Goal: Information Seeking & Learning: Check status

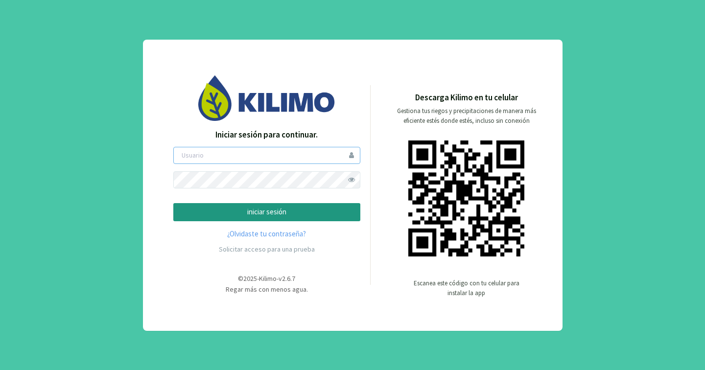
click at [287, 153] on input "email" at bounding box center [266, 155] width 187 height 17
type input "[PERSON_NAME]"
click at [279, 211] on p "iniciar sesión" at bounding box center [267, 212] width 170 height 11
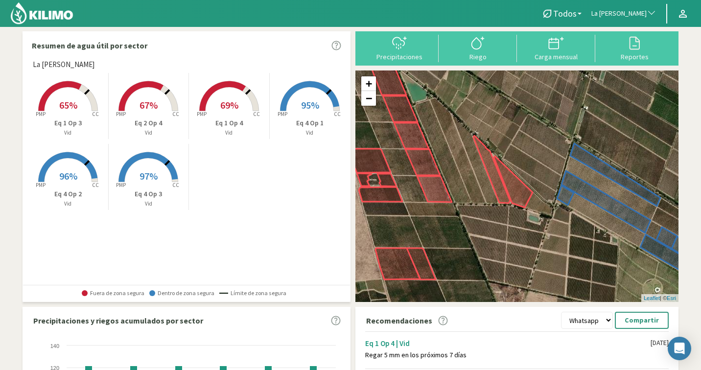
click at [632, 9] on span "La [PERSON_NAME]" at bounding box center [618, 14] width 55 height 10
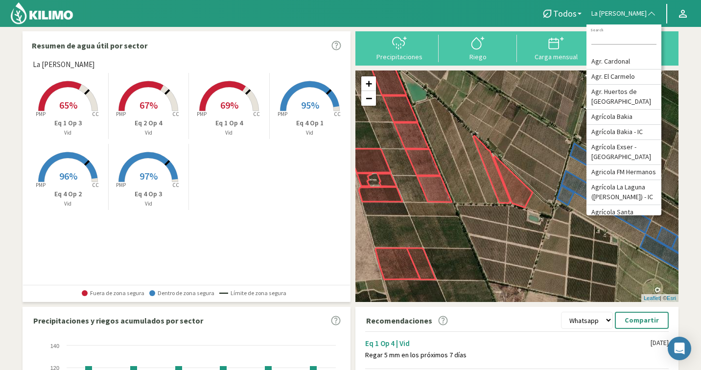
click at [615, 37] on input at bounding box center [623, 39] width 65 height 10
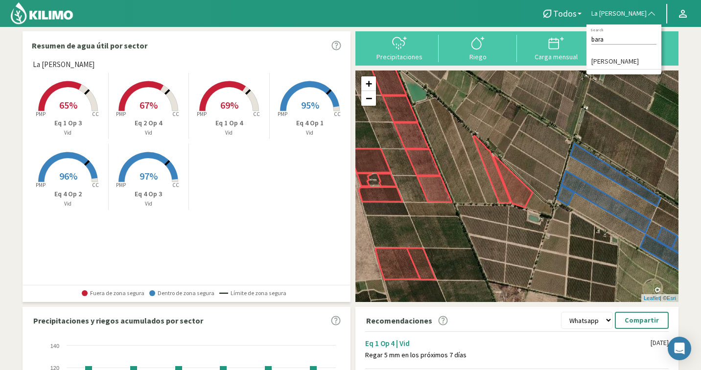
type input "bara"
click at [616, 58] on li "[PERSON_NAME]" at bounding box center [624, 61] width 75 height 15
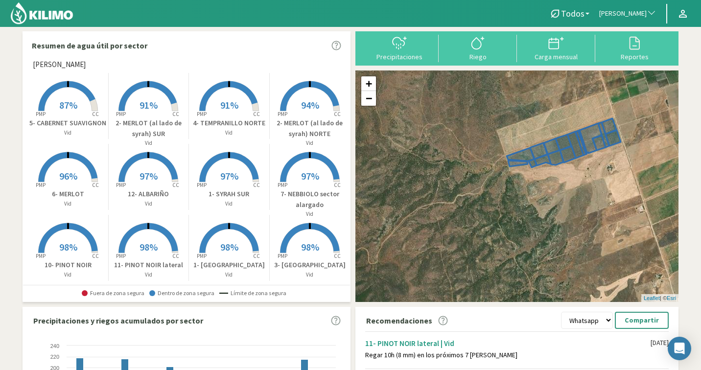
click at [628, 19] on button "[PERSON_NAME]" at bounding box center [627, 14] width 67 height 22
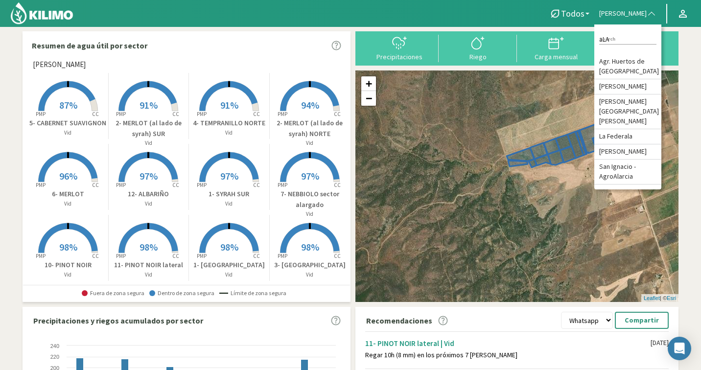
type input "aLAM"
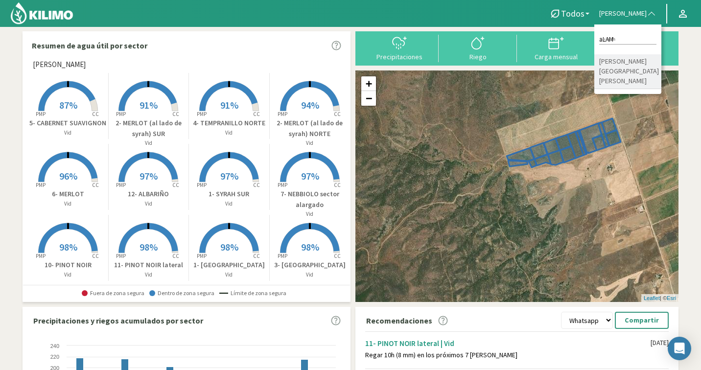
click at [628, 70] on li "[PERSON_NAME] [GEOGRAPHIC_DATA][PERSON_NAME]" at bounding box center [627, 71] width 67 height 35
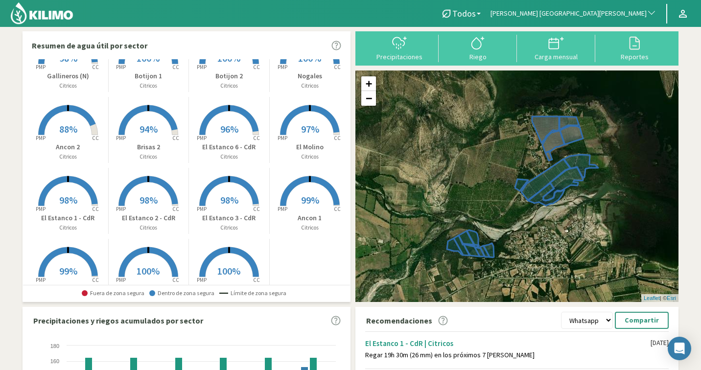
scroll to position [35, 0]
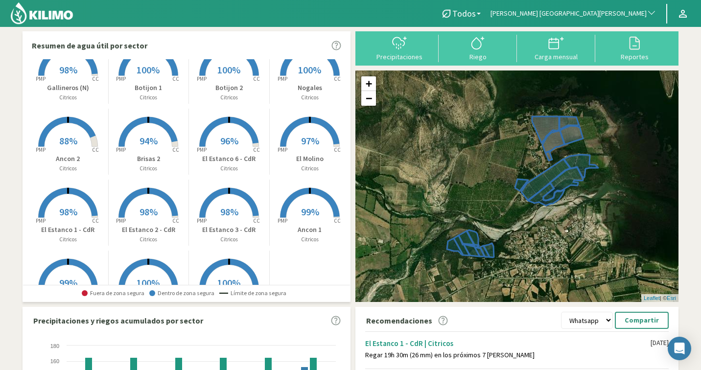
click at [623, 17] on span "[PERSON_NAME] [GEOGRAPHIC_DATA][PERSON_NAME]" at bounding box center [569, 14] width 156 height 10
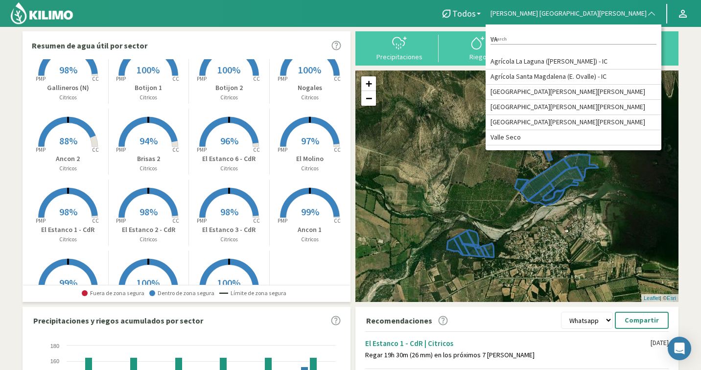
type input "V"
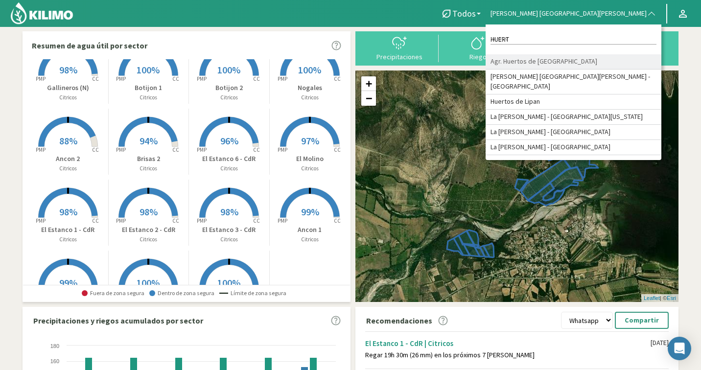
type input "HUERT"
click at [609, 89] on li "[PERSON_NAME] [GEOGRAPHIC_DATA][PERSON_NAME] - [GEOGRAPHIC_DATA]" at bounding box center [574, 82] width 176 height 25
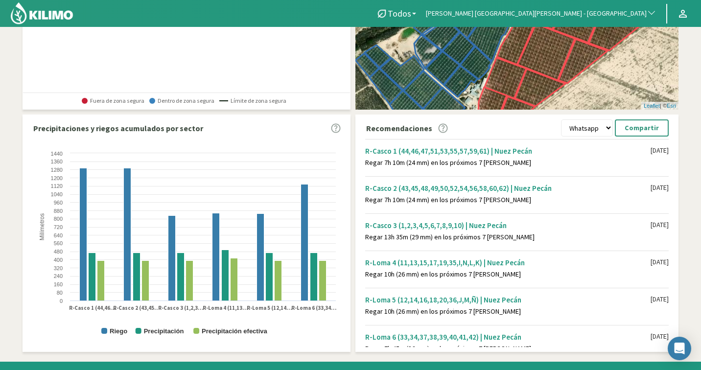
scroll to position [193, 0]
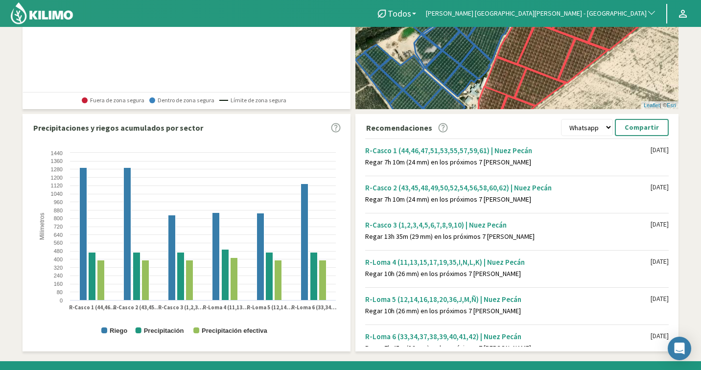
click at [583, 17] on span "[PERSON_NAME] [GEOGRAPHIC_DATA][PERSON_NAME] - [GEOGRAPHIC_DATA]" at bounding box center [536, 14] width 221 height 10
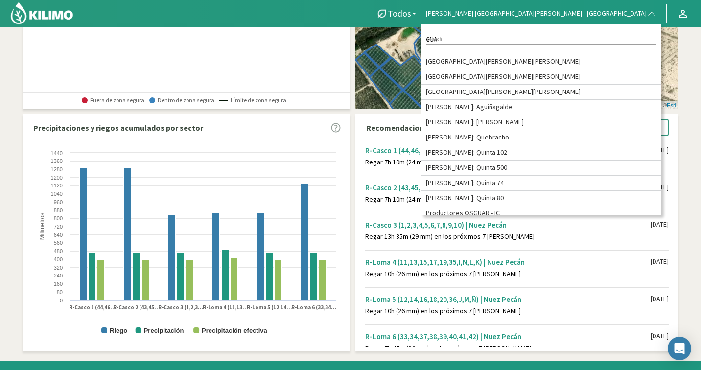
type input "GUAR"
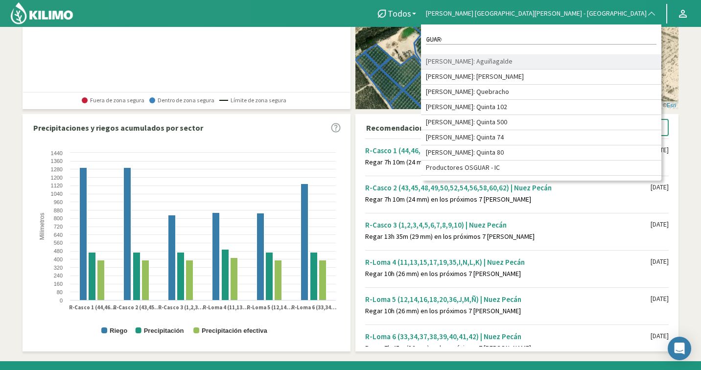
click at [584, 62] on li "[PERSON_NAME]: Aguiñagalde" at bounding box center [541, 61] width 240 height 15
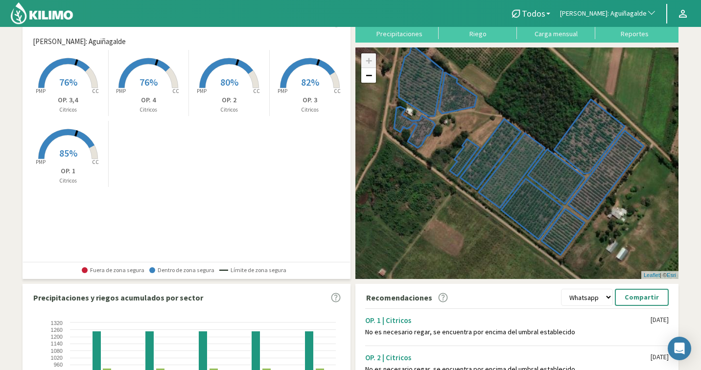
scroll to position [0, 0]
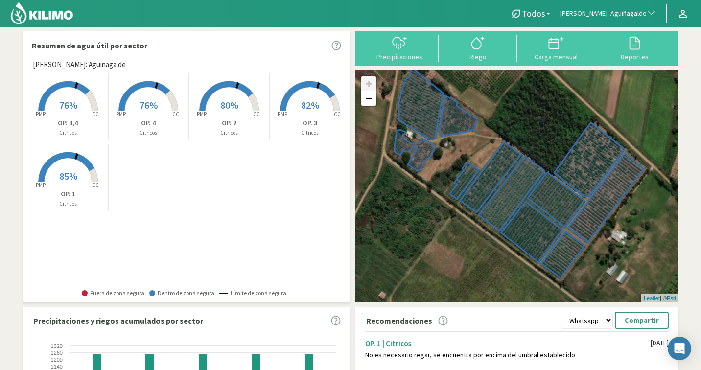
click at [624, 8] on button "[PERSON_NAME]: Aguiñagalde" at bounding box center [608, 14] width 106 height 22
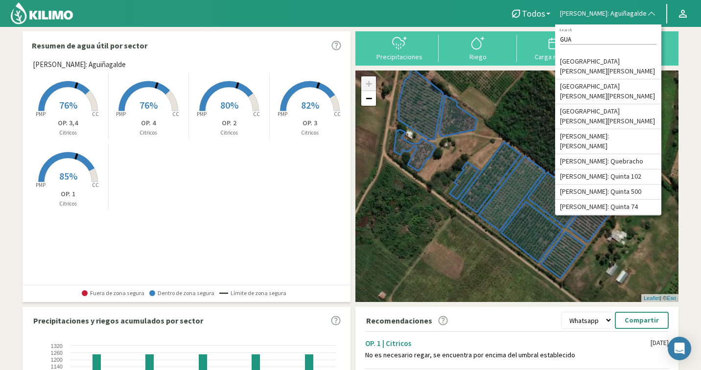
type input "GUAR"
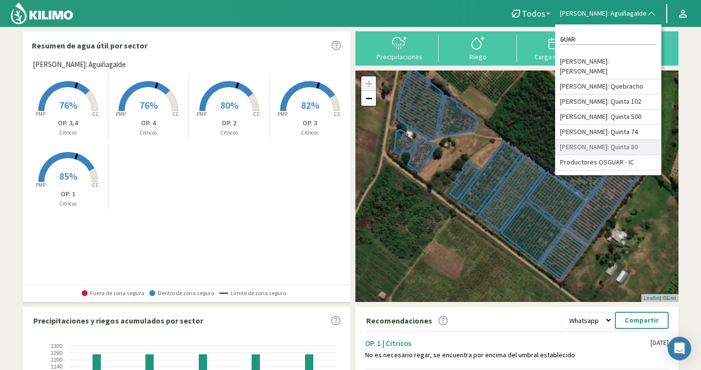
click at [625, 140] on li "[PERSON_NAME]: Quinta 80" at bounding box center [608, 147] width 106 height 15
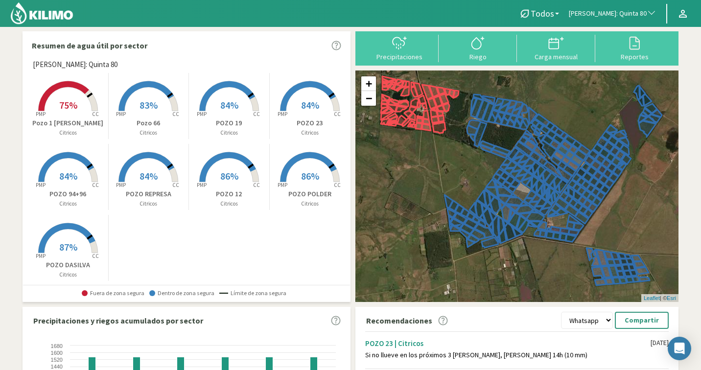
scroll to position [213, 0]
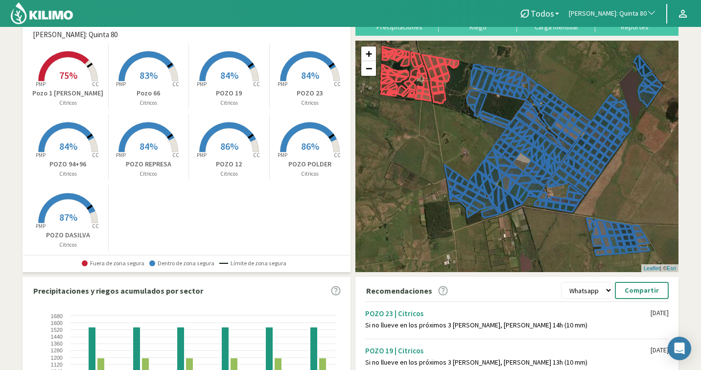
scroll to position [0, 0]
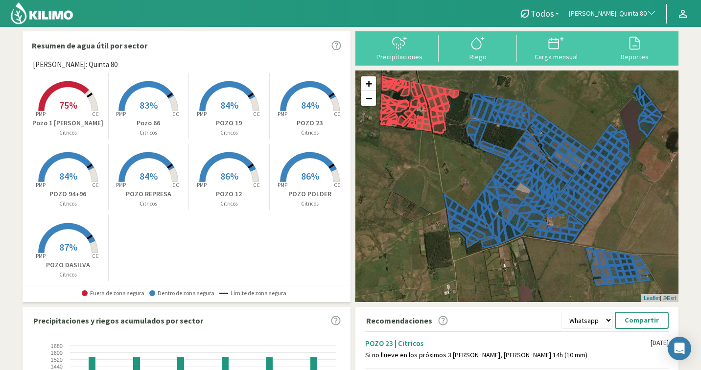
click at [310, 104] on span "84%" at bounding box center [310, 105] width 18 height 12
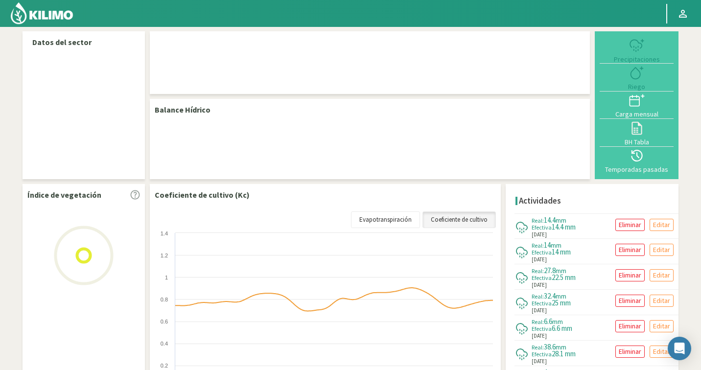
select select "124: Object"
select select "3: Object"
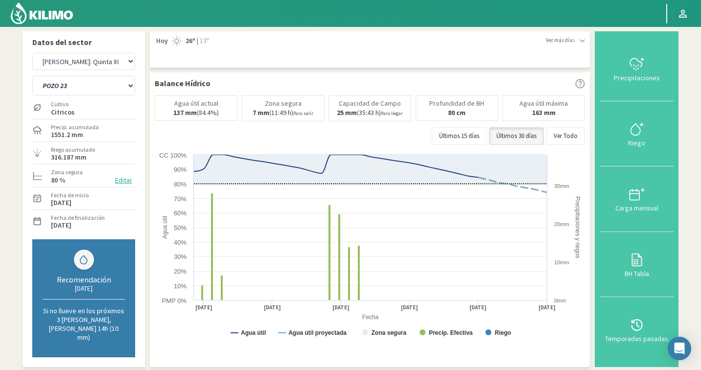
click at [271, 150] on rect at bounding box center [371, 248] width 433 height 196
click at [88, 82] on select "POZO 12 POZO 19 Pozo 1 [PERSON_NAME] [PERSON_NAME] 23 [PERSON_NAME] 66 [PERSON_…" at bounding box center [83, 86] width 103 height 20
click at [100, 127] on div "Precip. acumulada 1551.2 mm" at bounding box center [83, 130] width 103 height 21
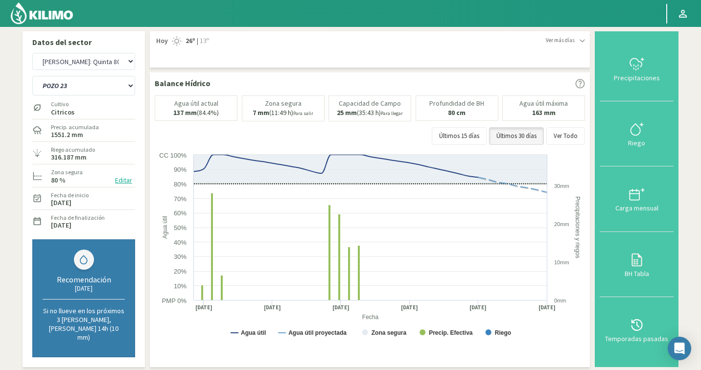
click at [100, 127] on div "Precip. acumulada 1551.2 mm" at bounding box center [83, 130] width 103 height 21
click at [103, 60] on select "Agr. Cardonal Agr. El Carmelo Agr. Huertos de Chocalan Agrícola Bakia Agrícola …" at bounding box center [83, 61] width 103 height 17
select select "403: Object"
select select "9: Object"
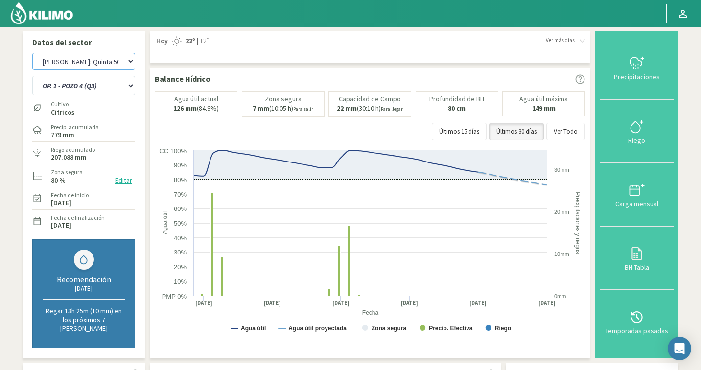
click at [110, 65] on select "Agr. Cardonal Agr. El Carmelo Agr. Huertos de Chocalan Agrícola Bakia Agrícola …" at bounding box center [83, 61] width 103 height 17
click at [101, 69] on select "Agr. Cardonal Agr. El Carmelo Agr. Huertos de Chocalan Agrícola Bakia Agrícola …" at bounding box center [83, 61] width 103 height 17
select select "680: Object"
select select "17: Object"
